Goal: Task Accomplishment & Management: Use online tool/utility

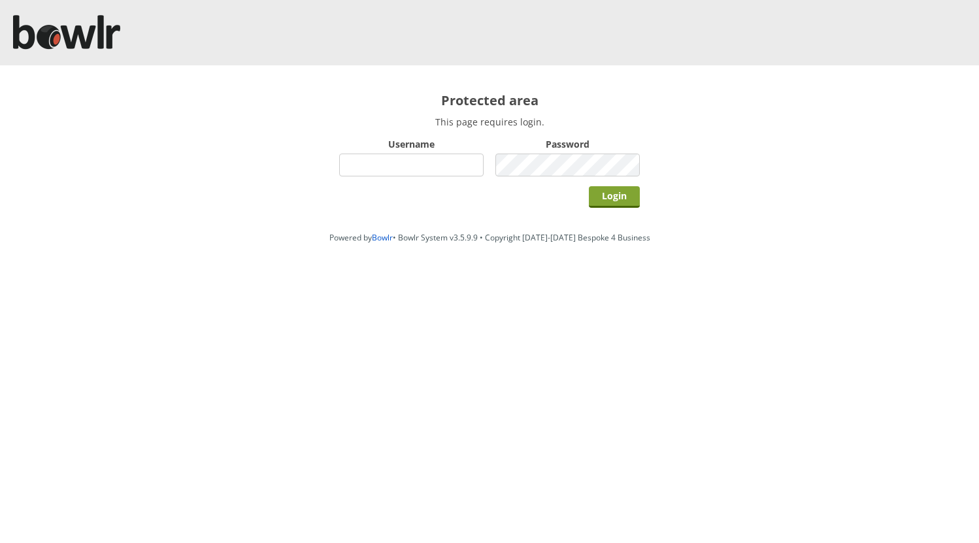
type input "hornseaindoorbowlsclub"
click at [589, 207] on input "Login" at bounding box center [614, 197] width 51 height 22
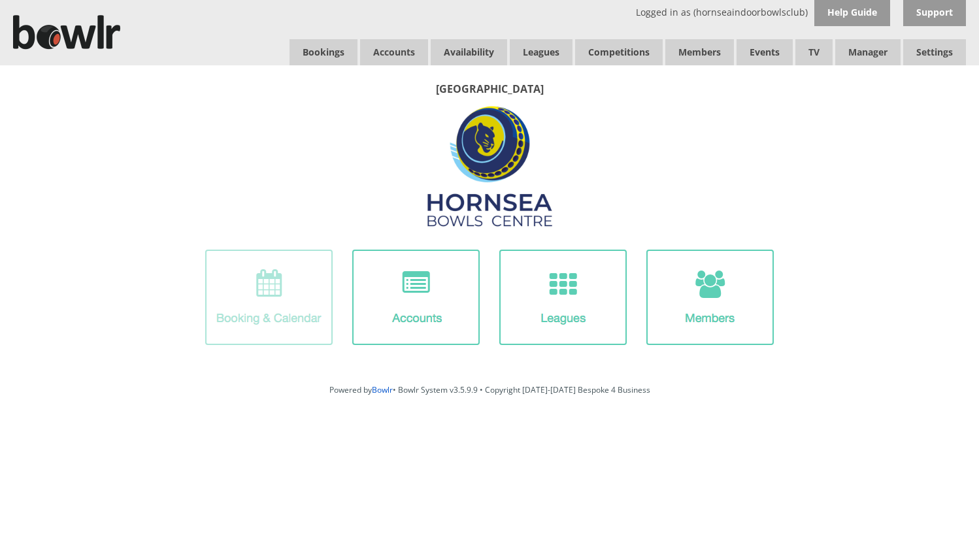
click at [320, 296] on img at bounding box center [268, 297] width 127 height 95
